Goal: Task Accomplishment & Management: Complete application form

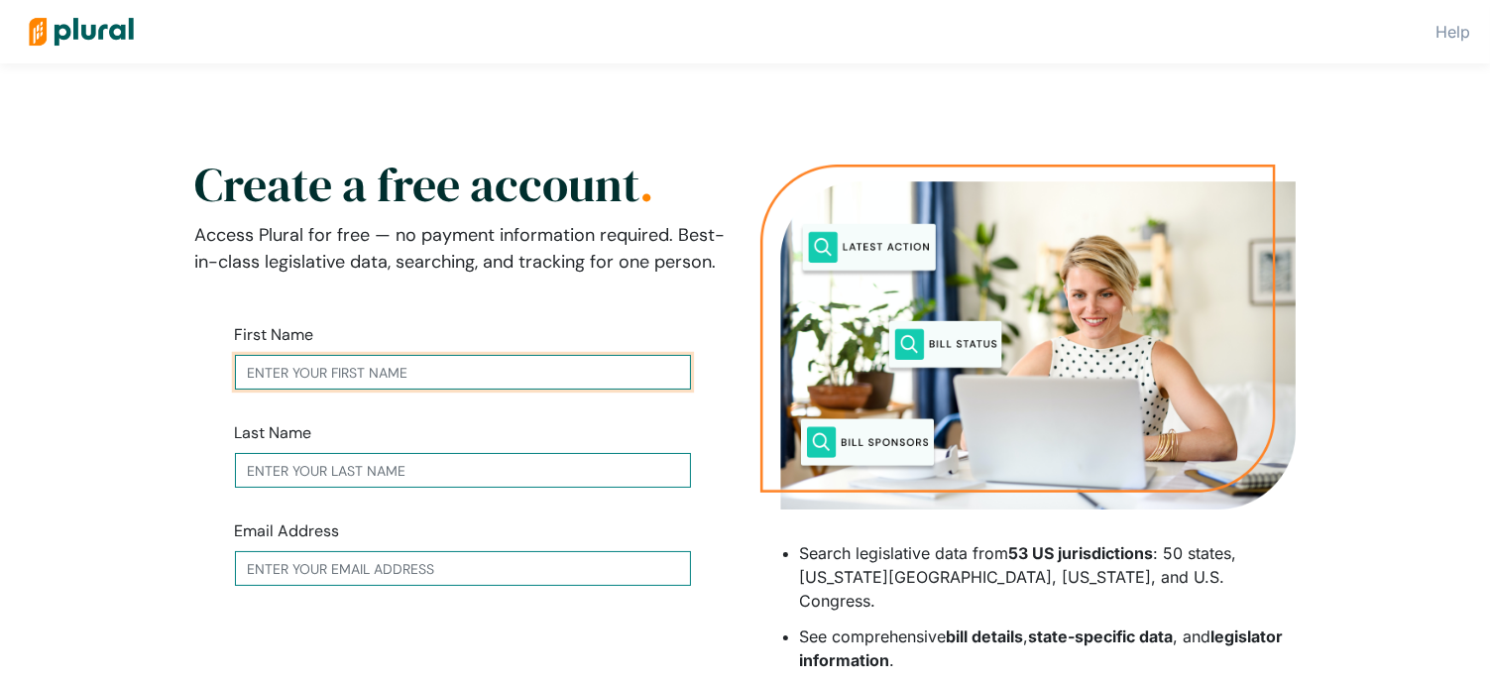
click at [517, 372] on input "text" at bounding box center [463, 372] width 456 height 35
type input "[PERSON_NAME]"
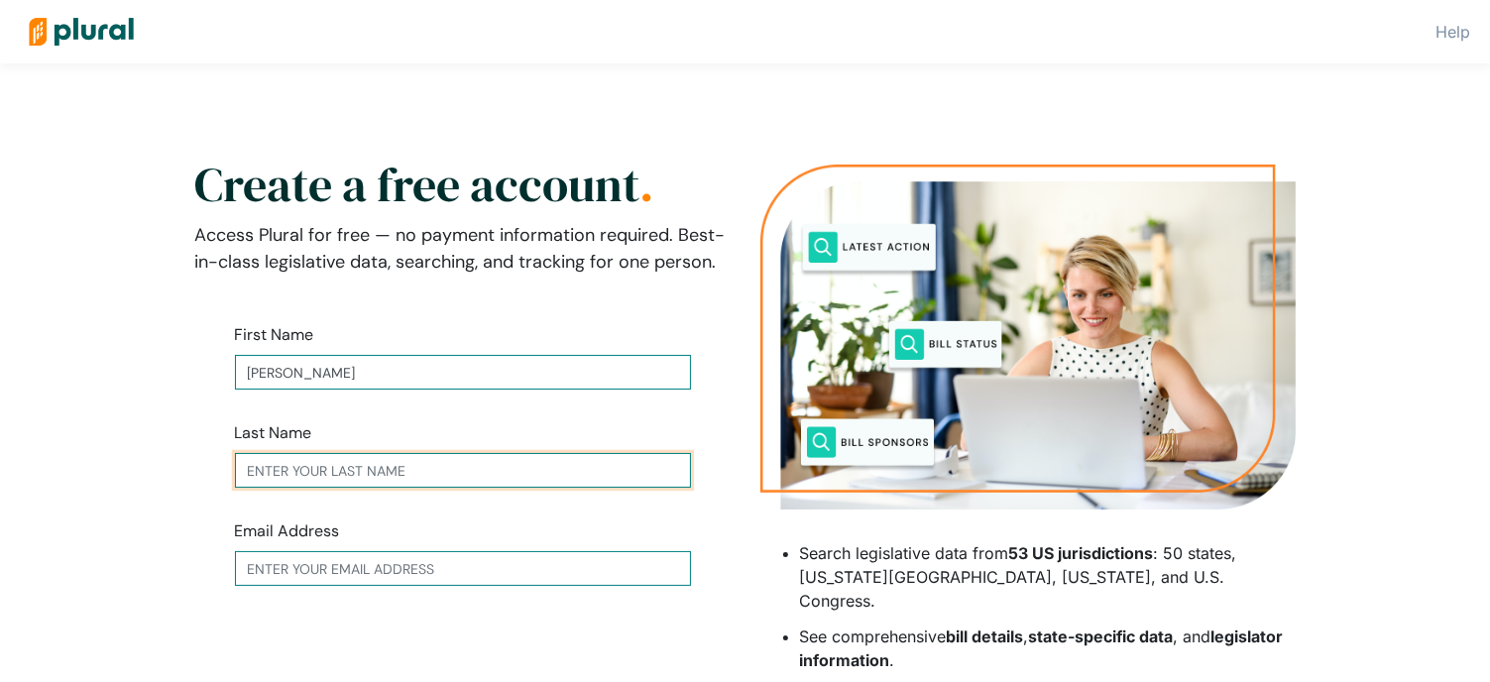
click at [424, 467] on input "text" at bounding box center [463, 470] width 456 height 35
type input "[PERSON_NAME]"
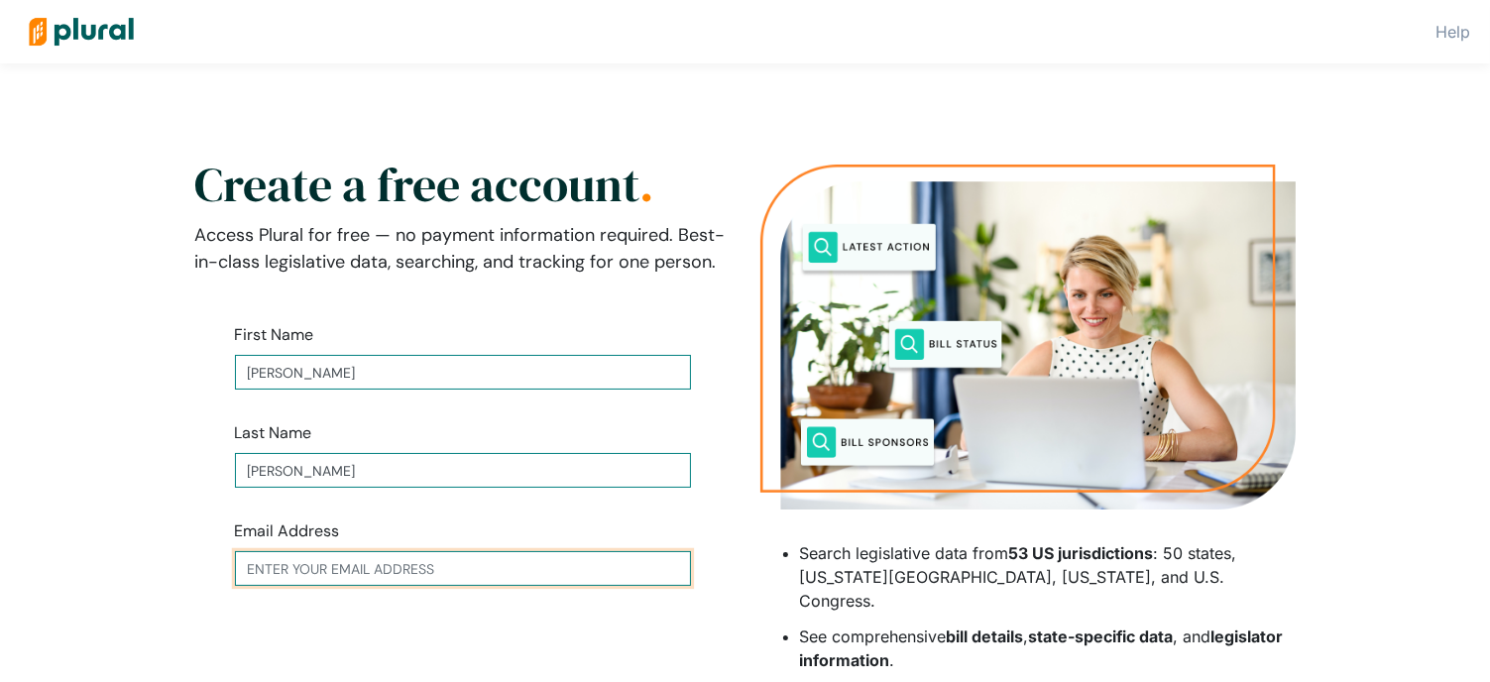
click at [388, 565] on input "text" at bounding box center [463, 568] width 456 height 35
type input "[EMAIL_ADDRESS][DOMAIN_NAME]"
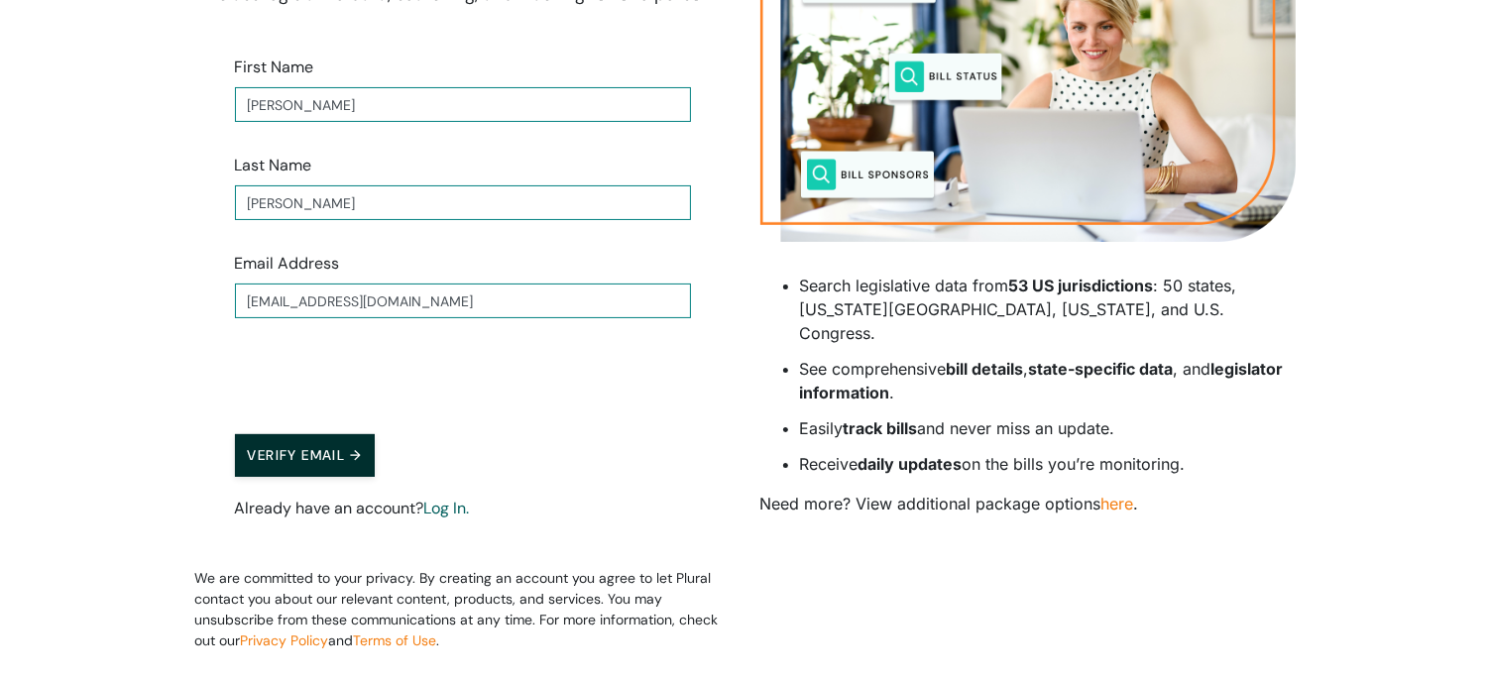
scroll to position [267, 0]
click at [301, 459] on button "Verify Email →" at bounding box center [305, 456] width 141 height 43
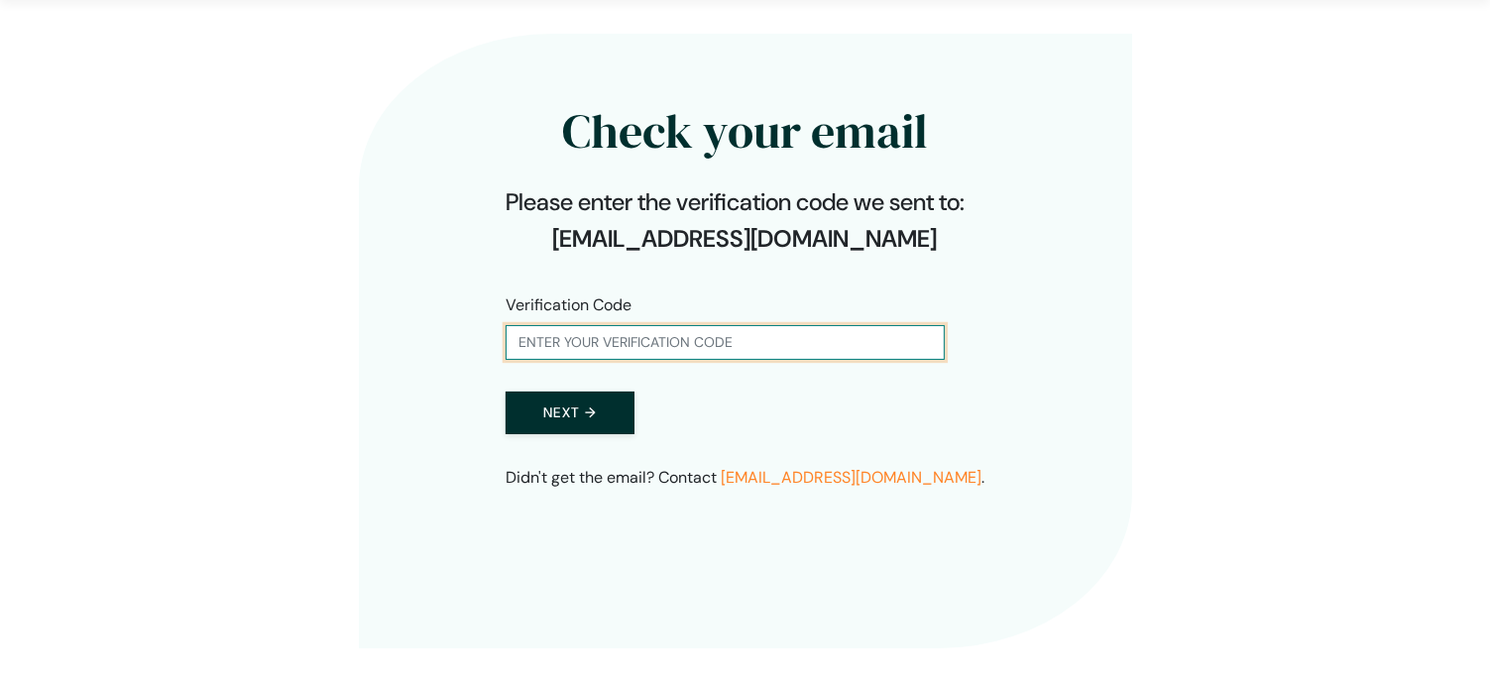
click at [844, 352] on input "text" at bounding box center [725, 342] width 439 height 35
paste input "999652"
type input "999652"
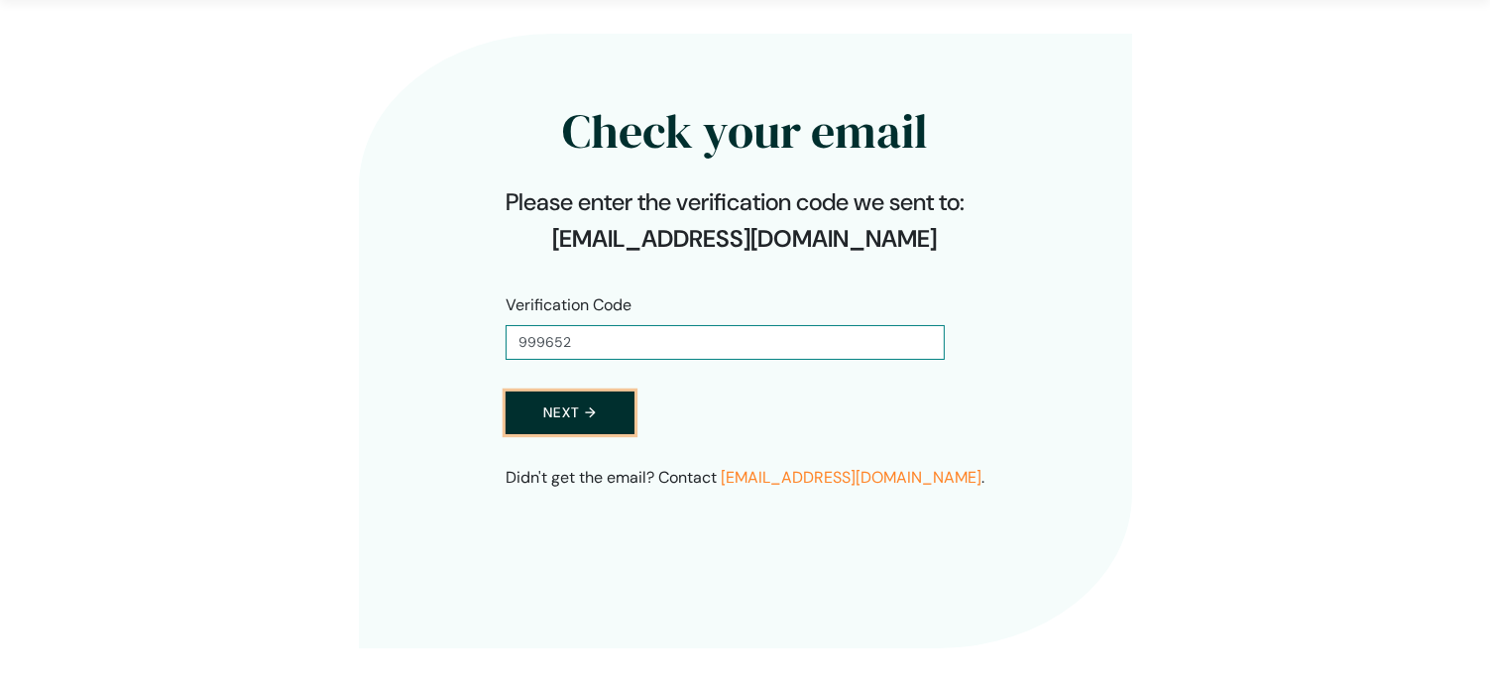
click at [547, 412] on button "Next →" at bounding box center [570, 413] width 129 height 43
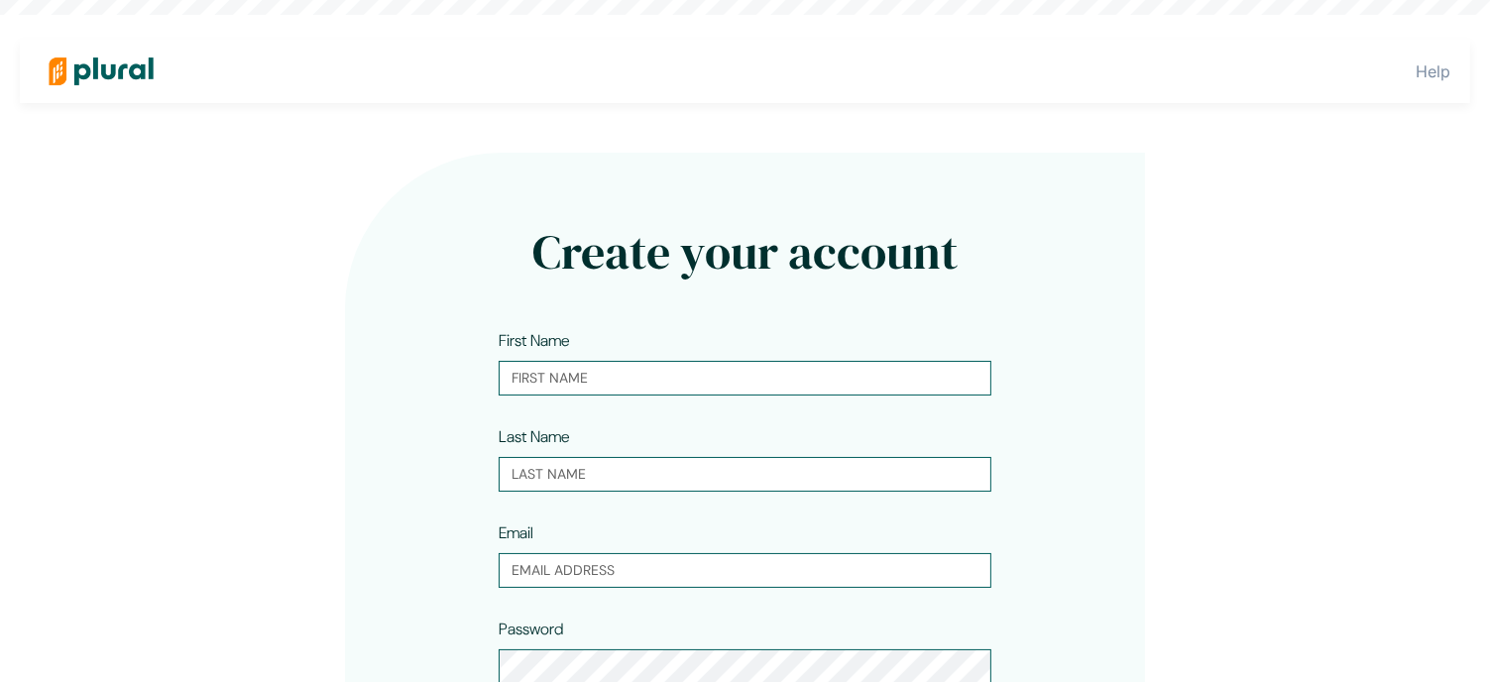
type input "[PERSON_NAME]"
type input "[EMAIL_ADDRESS][DOMAIN_NAME]"
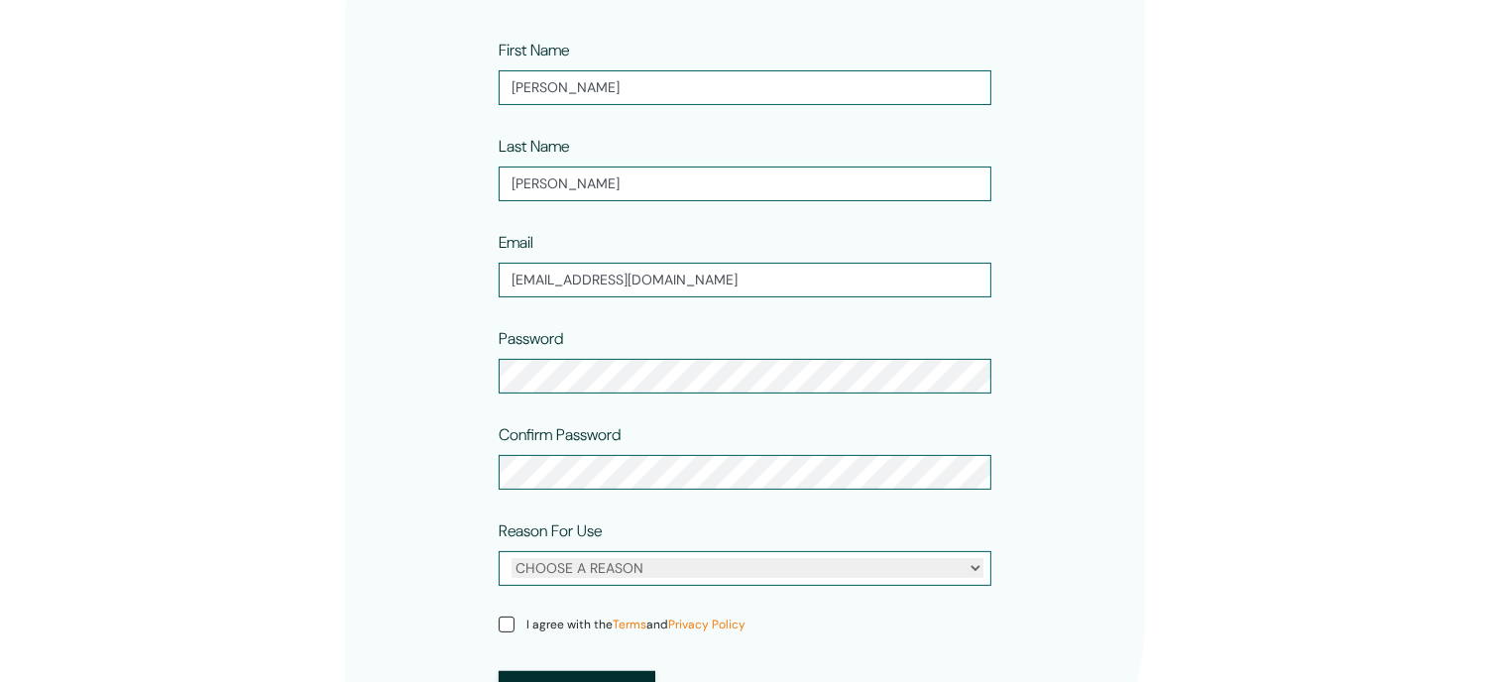
scroll to position [296, 0]
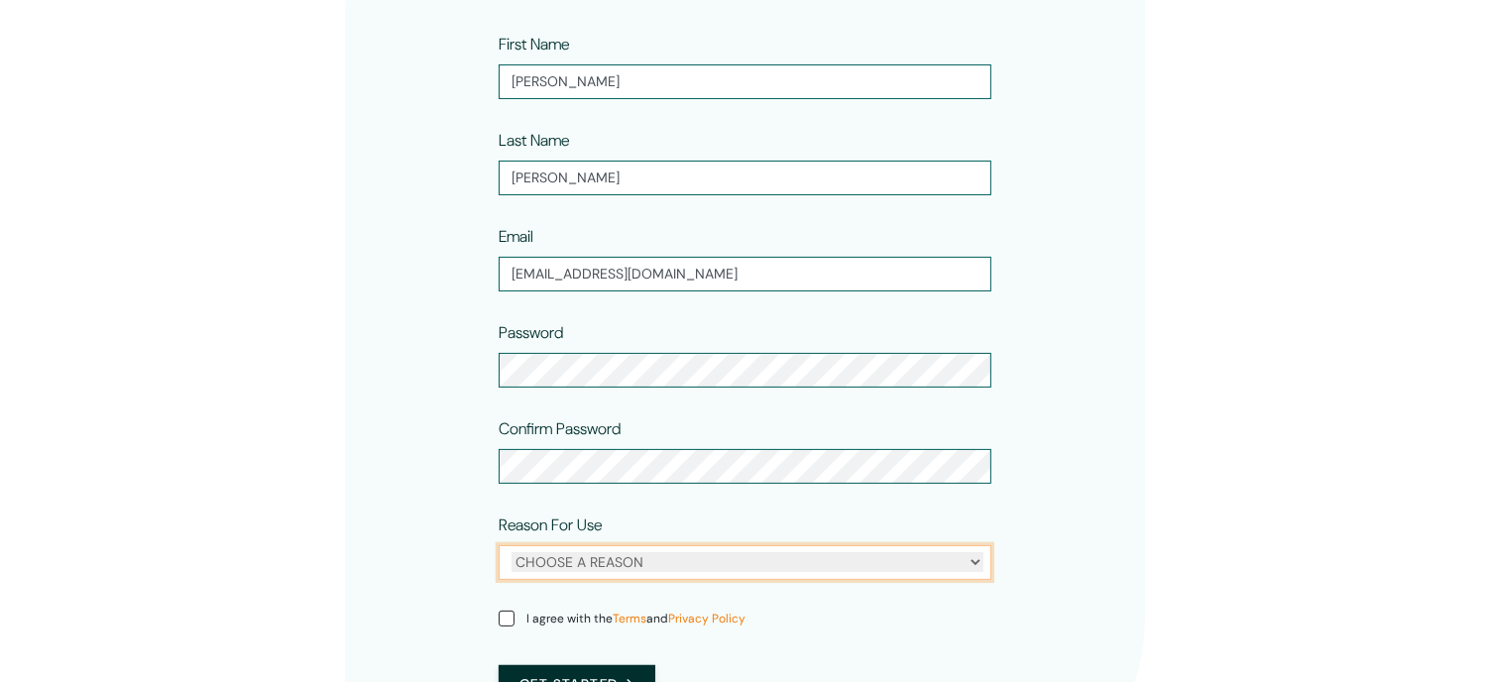
click at [710, 569] on select "CHOOSE A REASON Personal Professional" at bounding box center [747, 562] width 472 height 20
select select "personal"
click at [511, 552] on select "CHOOSE A REASON Personal Professional" at bounding box center [747, 562] width 472 height 20
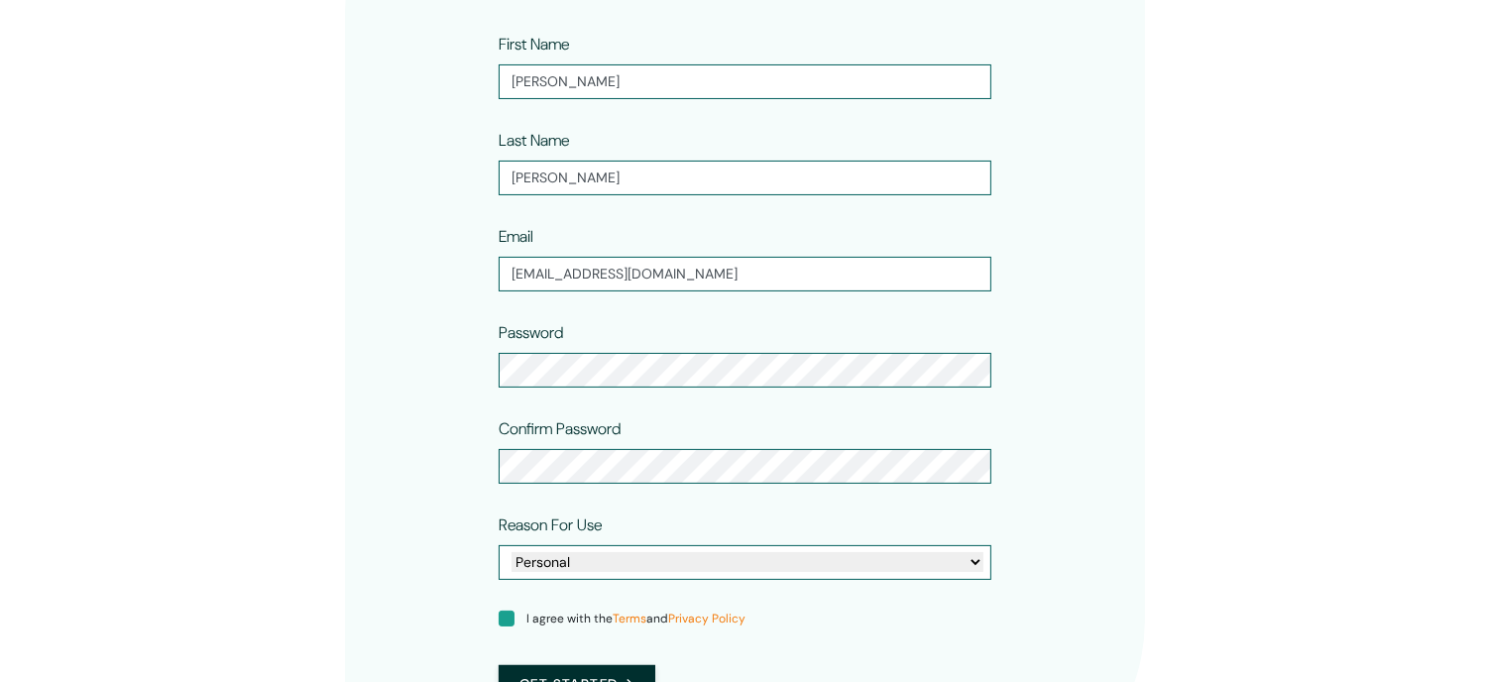
click at [508, 618] on input "I agree with the Terms and Privacy Policy" at bounding box center [507, 619] width 16 height 16
checkbox input "true"
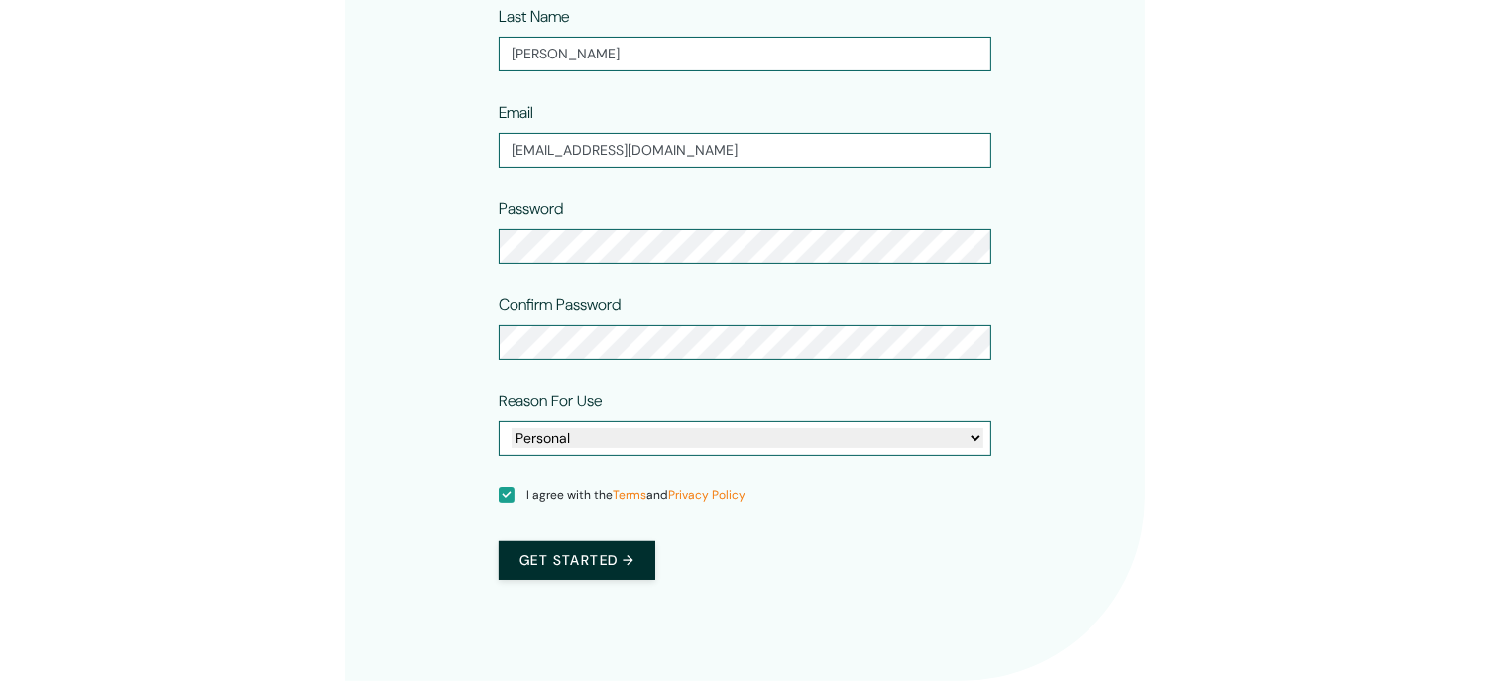
scroll to position [442, 0]
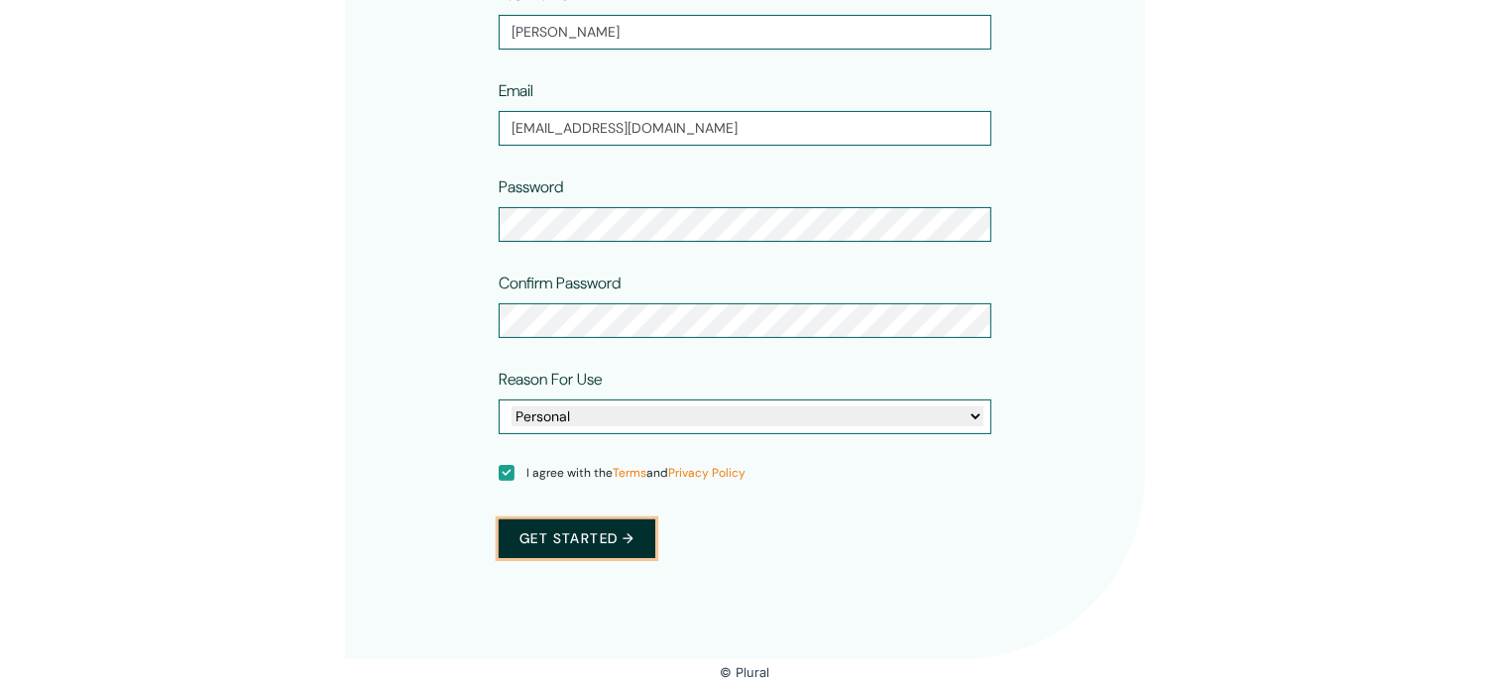
click at [554, 541] on button "Get started →" at bounding box center [577, 538] width 157 height 39
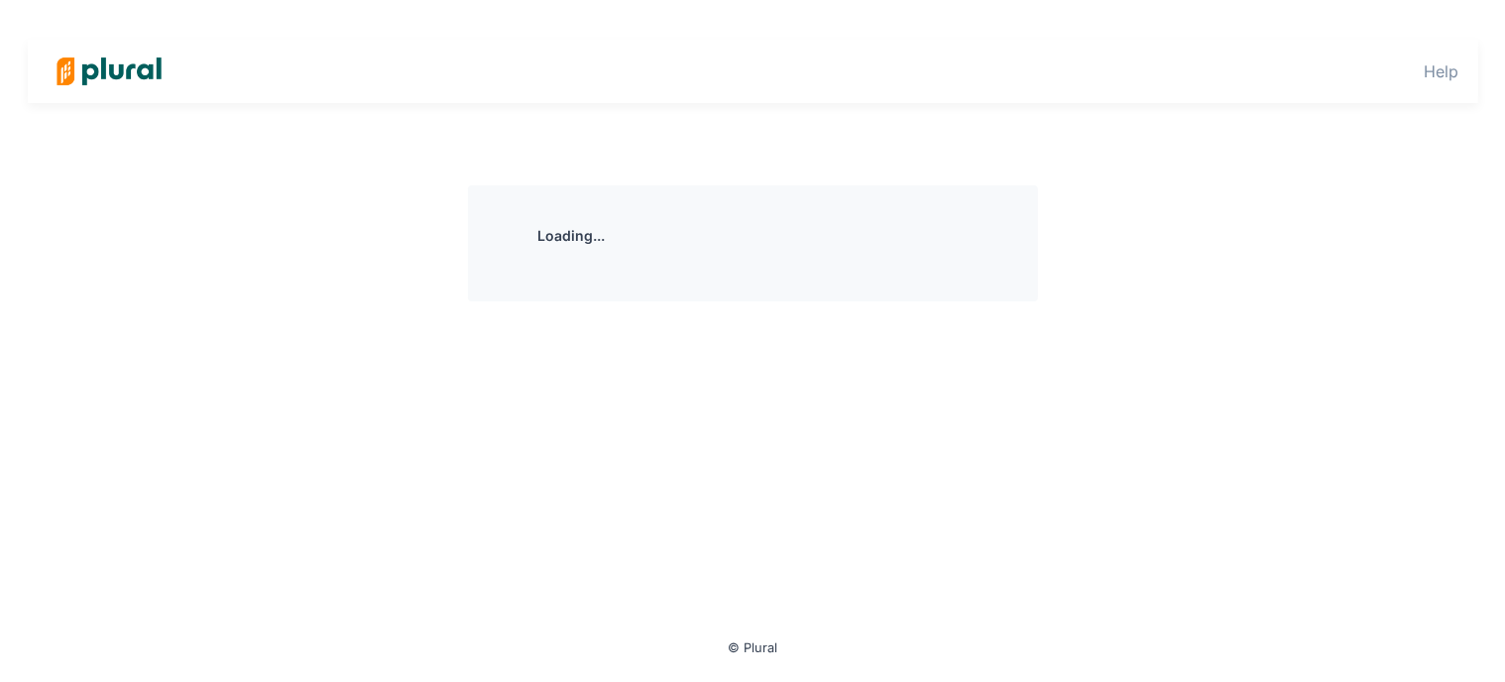
scroll to position [0, 0]
